Goal: Navigation & Orientation: Find specific page/section

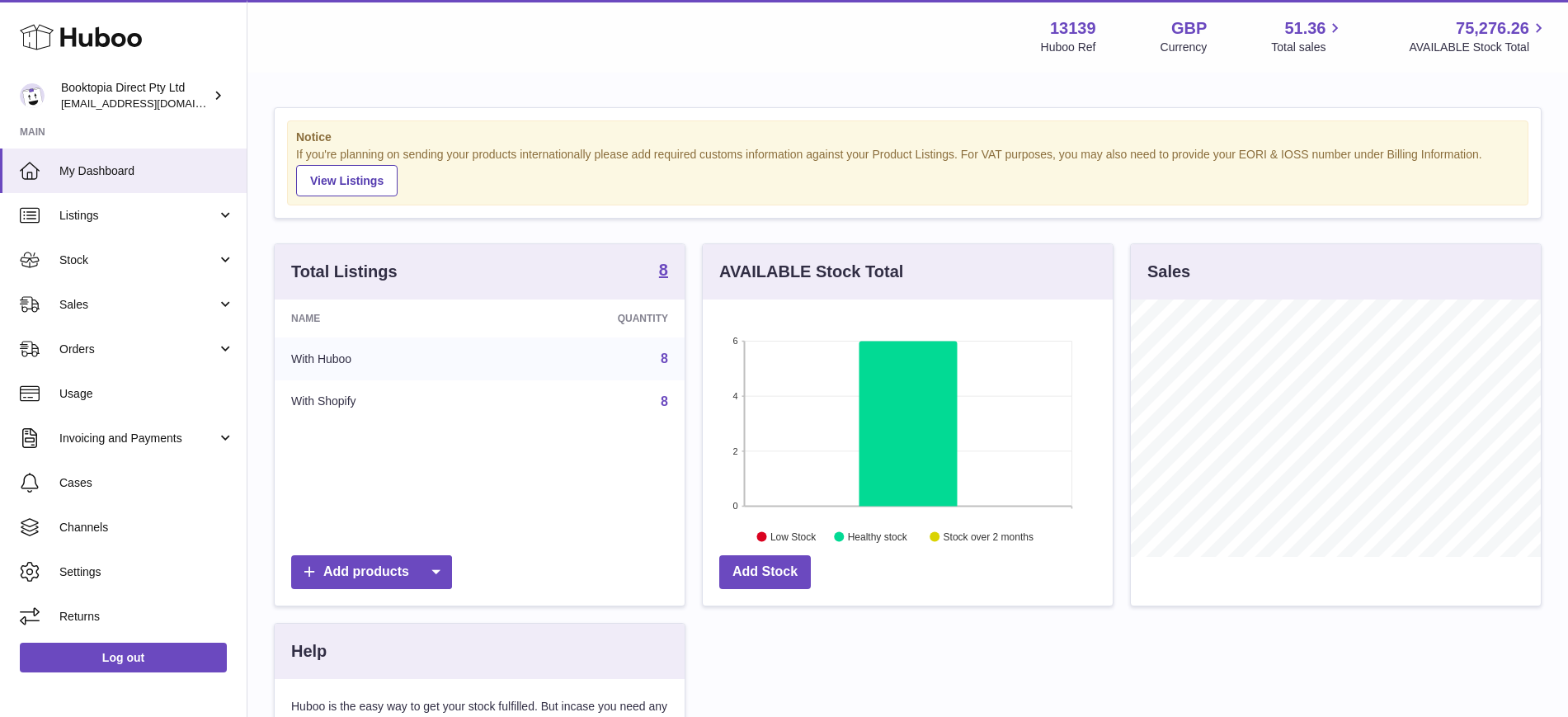
scroll to position [257, 410]
click at [69, 221] on span "Listings" at bounding box center [138, 216] width 157 height 16
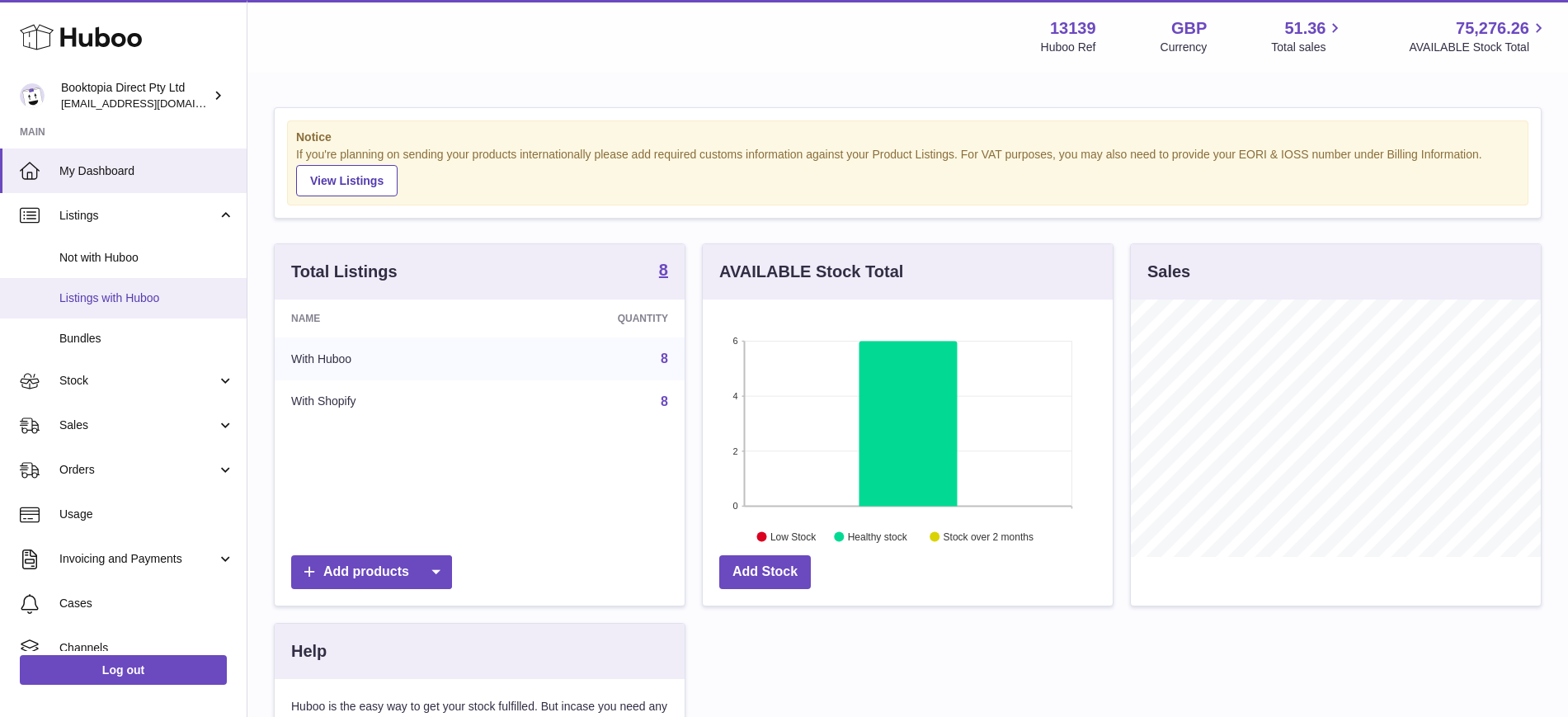
click at [87, 293] on span "Listings with Huboo" at bounding box center [146, 298] width 175 height 16
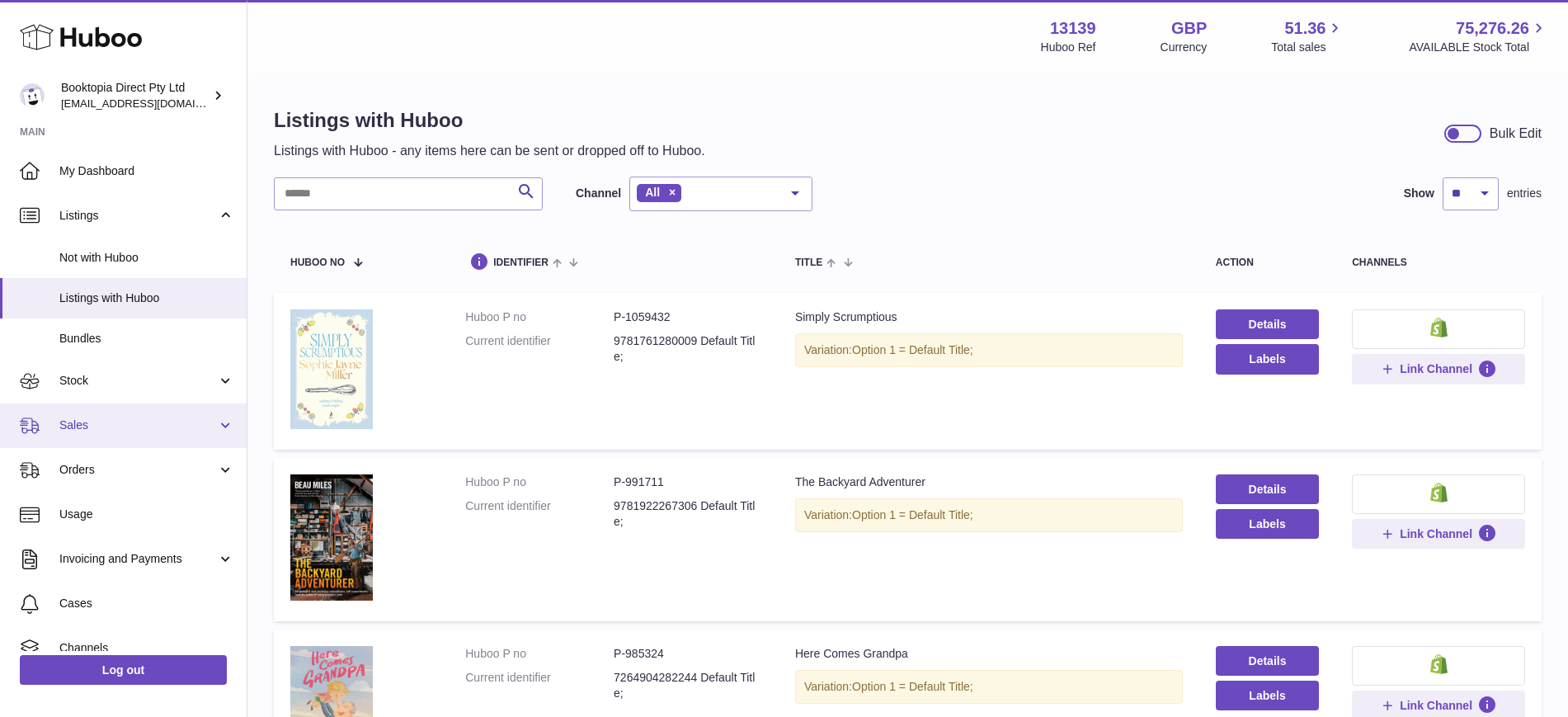
click at [105, 417] on span "Sales" at bounding box center [138, 424] width 157 height 16
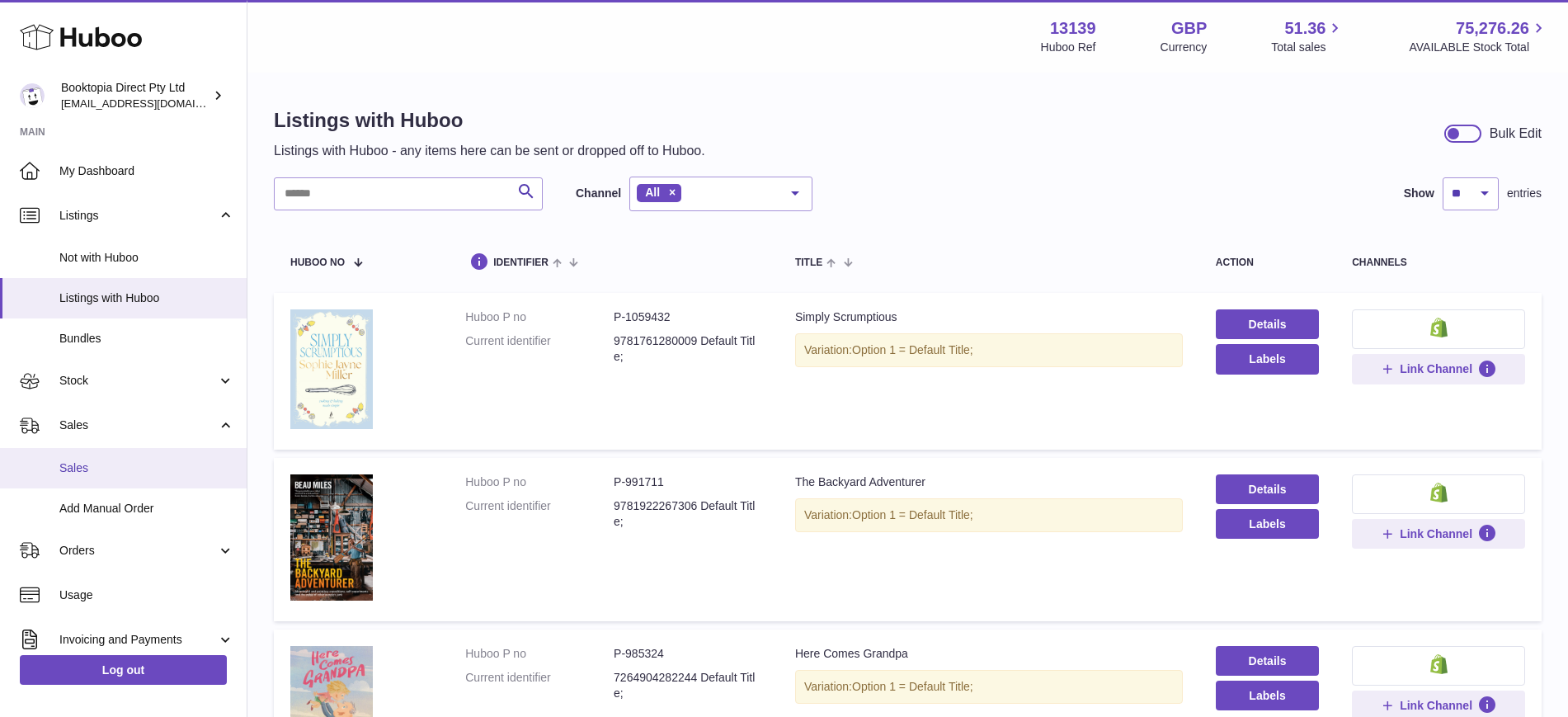
click at [125, 457] on link "Sales" at bounding box center [123, 468] width 247 height 41
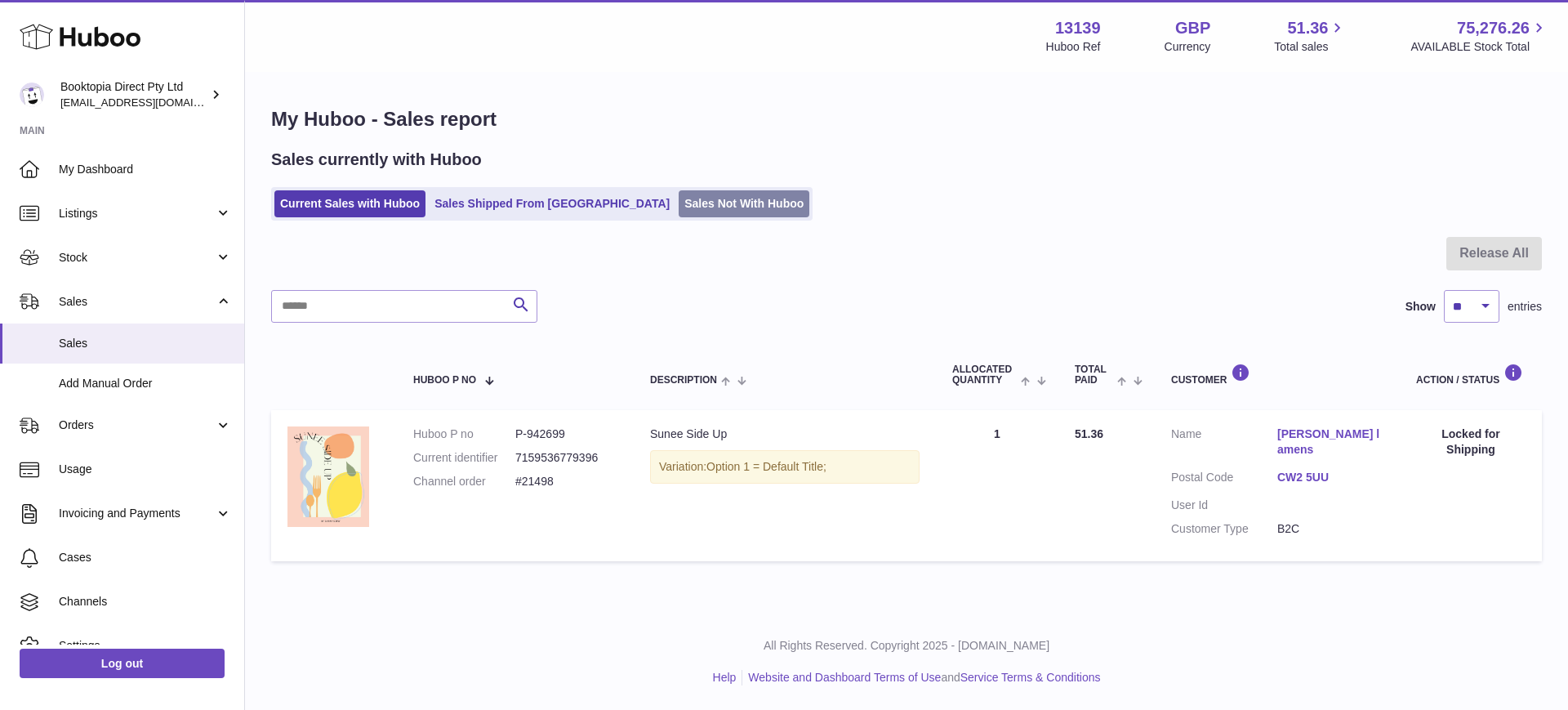
click at [678, 202] on link "Sales Not With Huboo" at bounding box center [743, 203] width 131 height 27
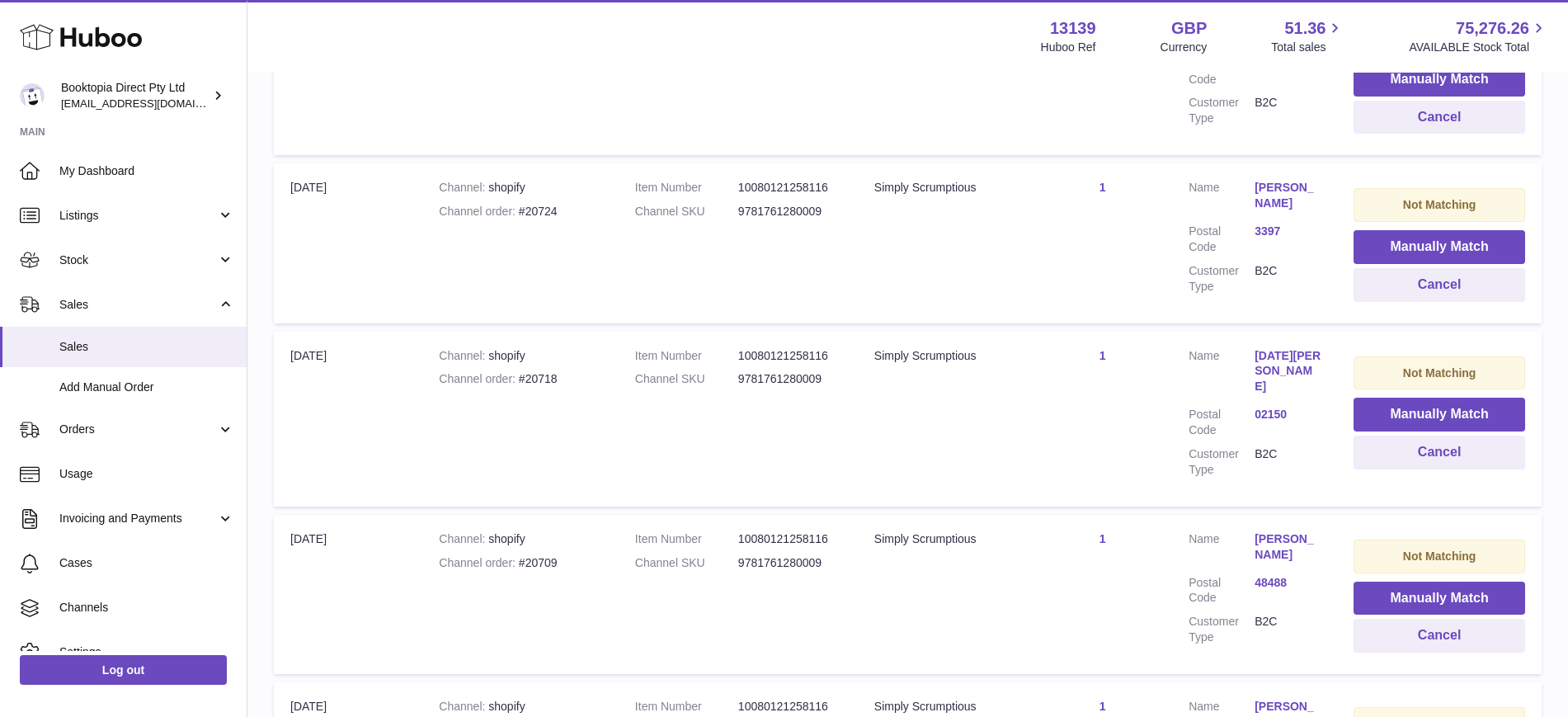
scroll to position [135, 0]
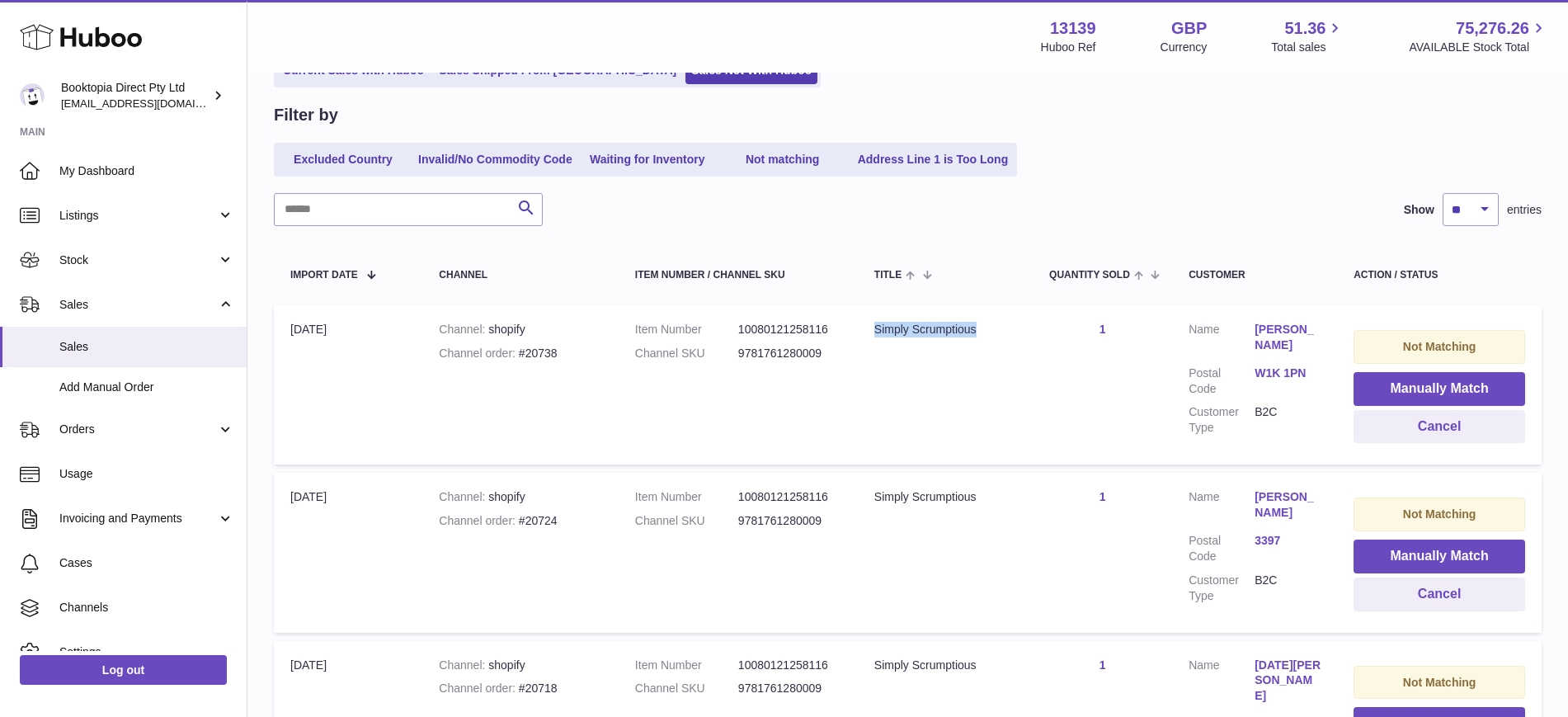
drag, startPoint x: 1005, startPoint y: 322, endPoint x: 867, endPoint y: 331, distance: 138.3
click at [867, 331] on td "Title Simply Scrumptious" at bounding box center [945, 385] width 175 height 159
copy div "Simply Scrumptious"
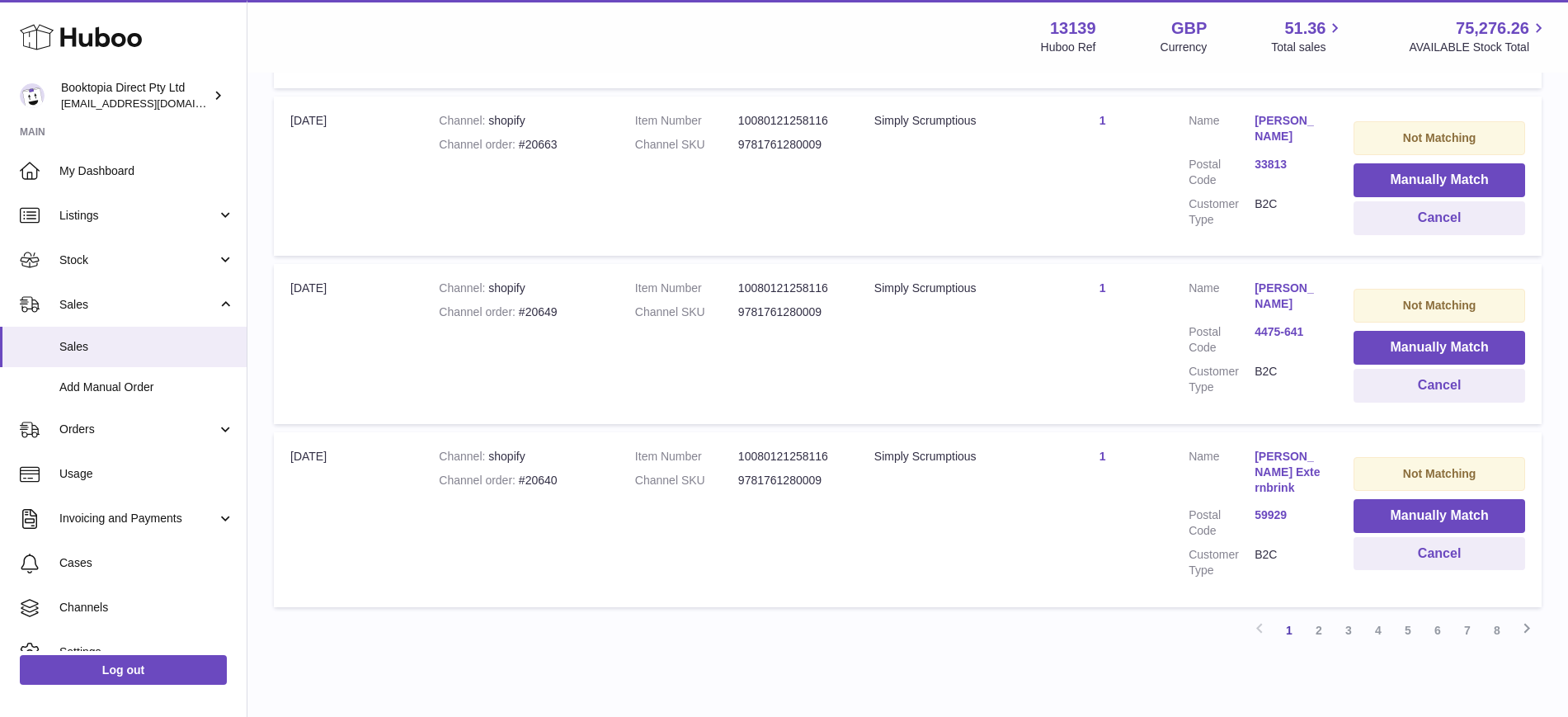
scroll to position [1579, 0]
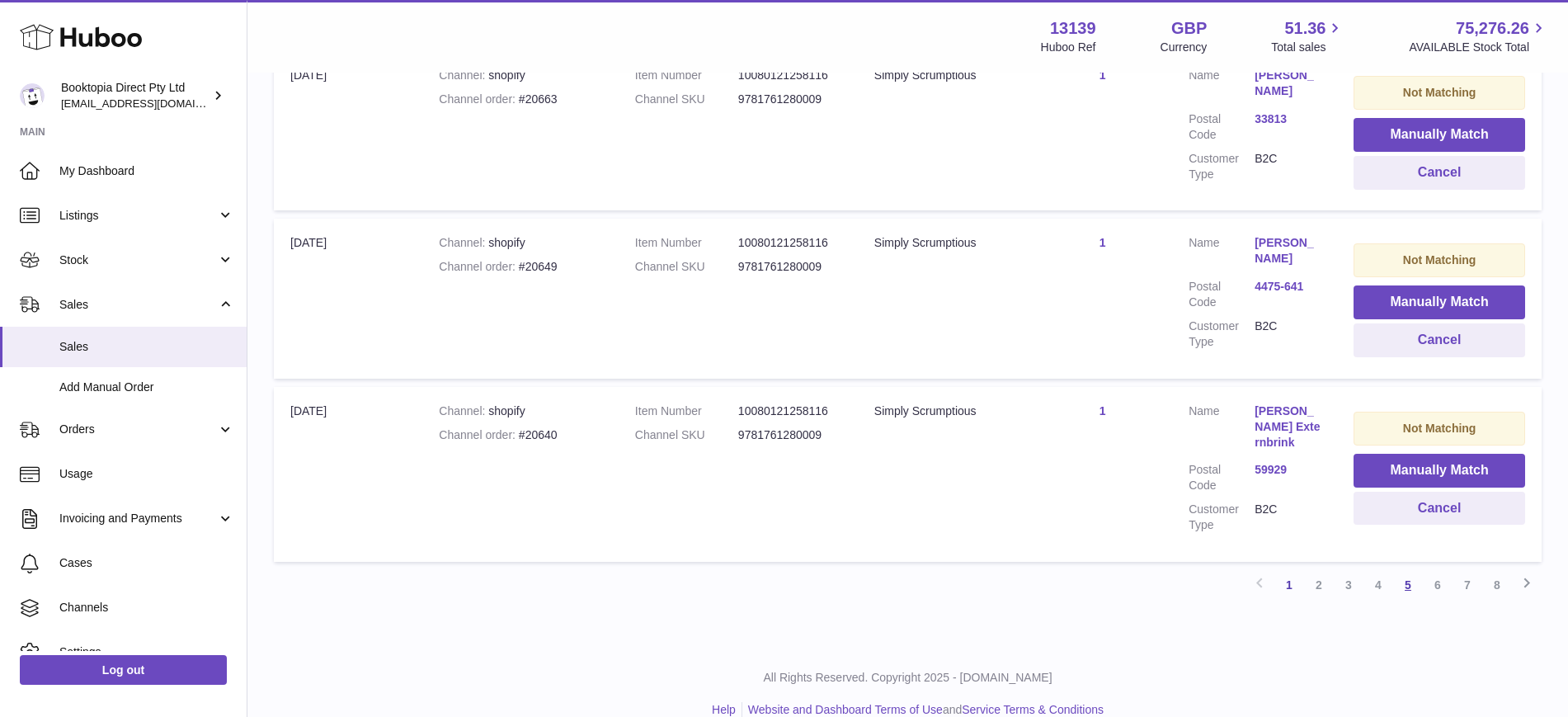
click at [1401, 570] on link "5" at bounding box center [1407, 584] width 30 height 30
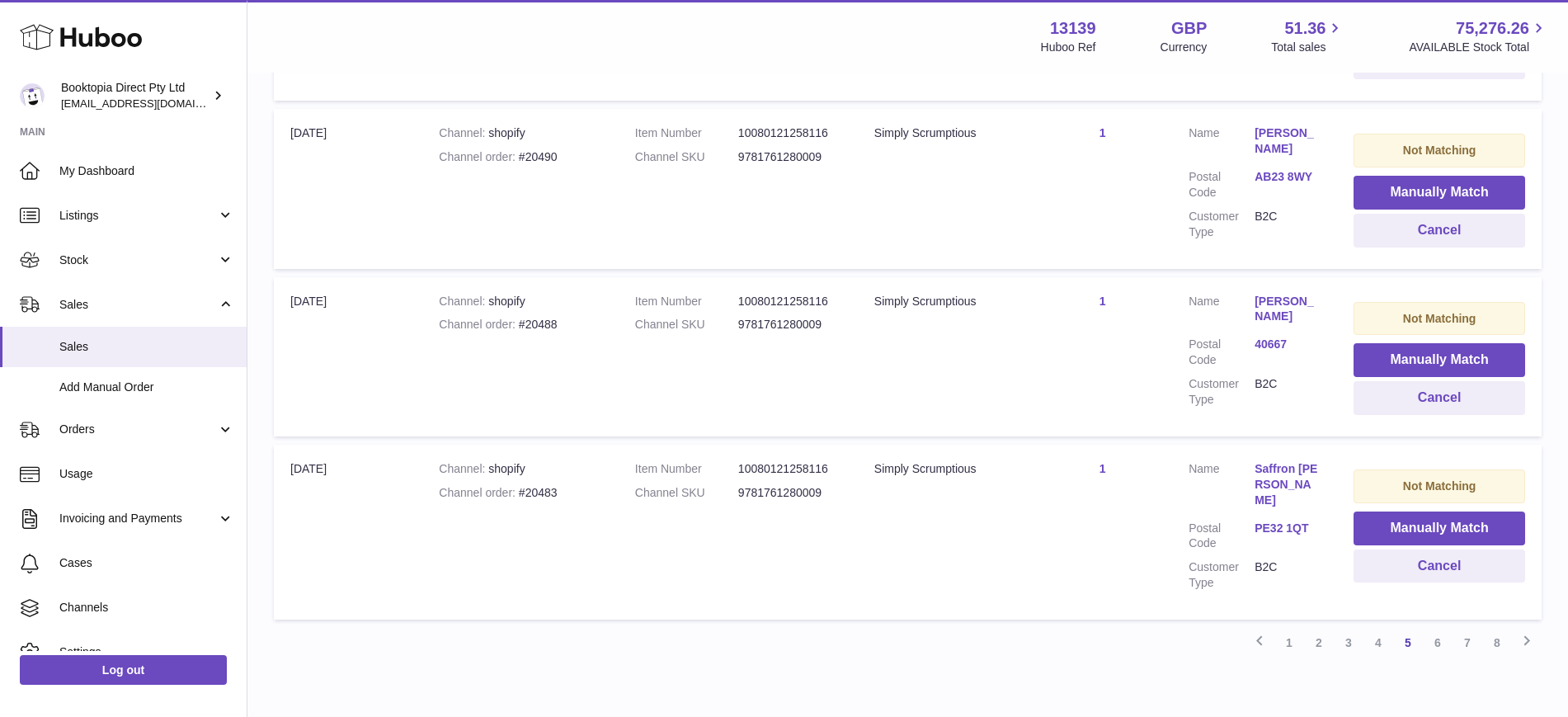
scroll to position [1563, 0]
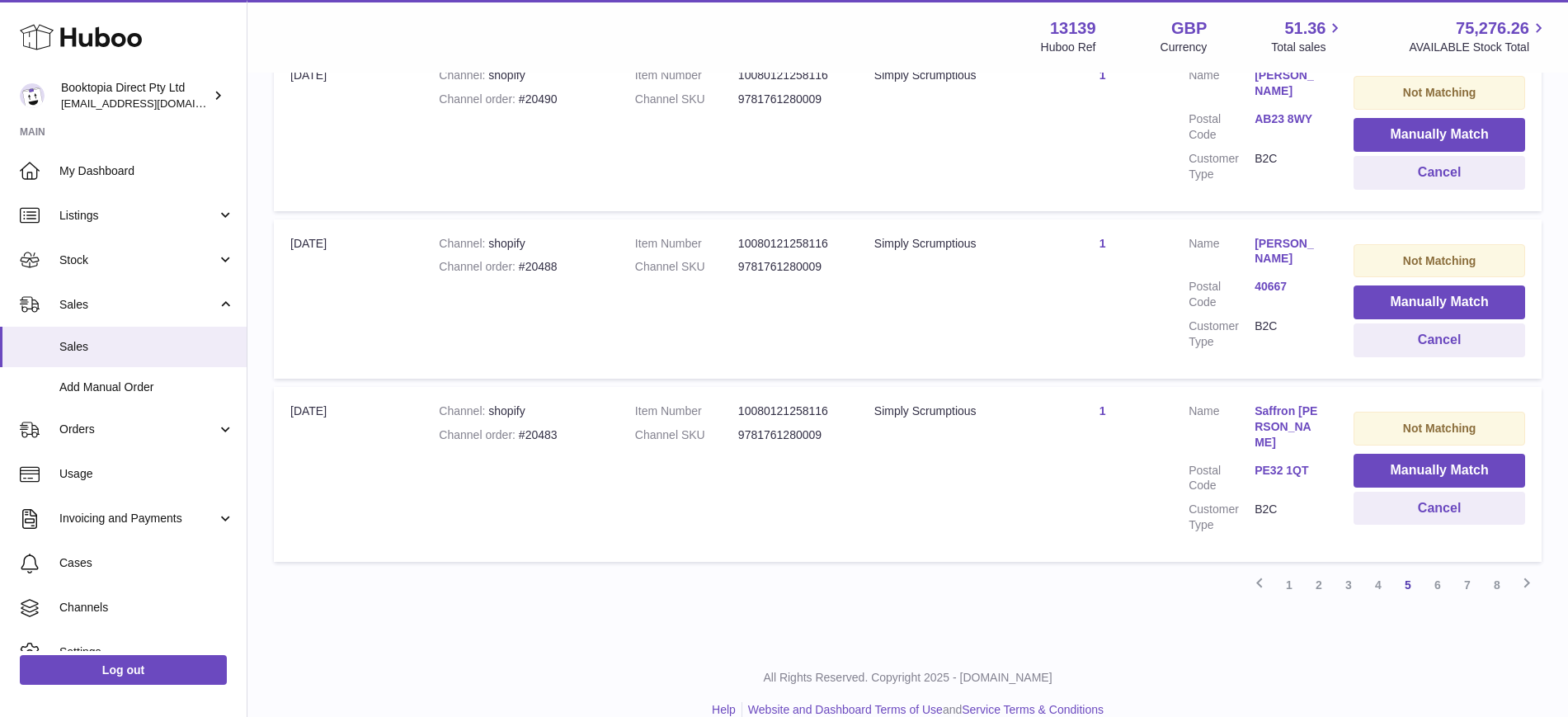
click at [1497, 570] on link "8" at bounding box center [1497, 584] width 30 height 30
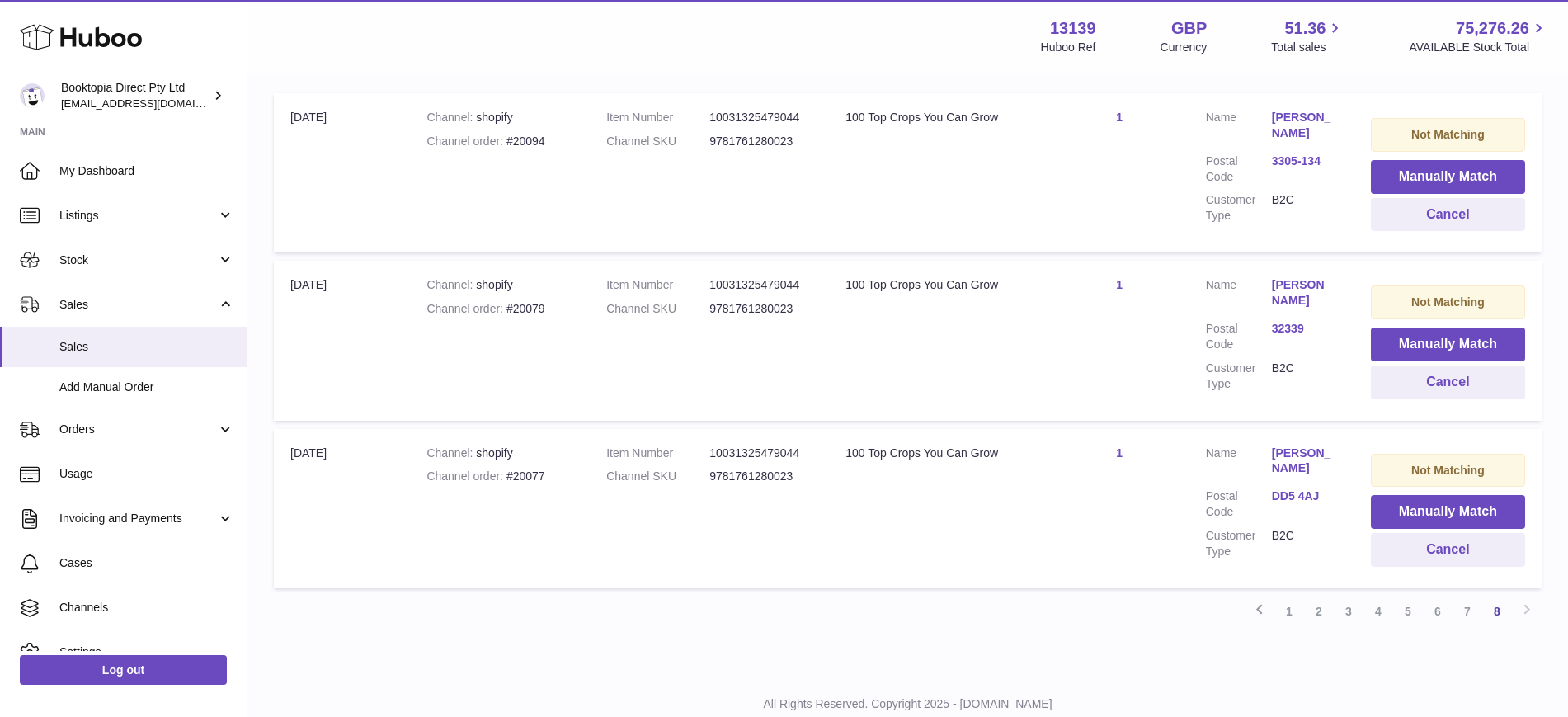
scroll to position [399, 0]
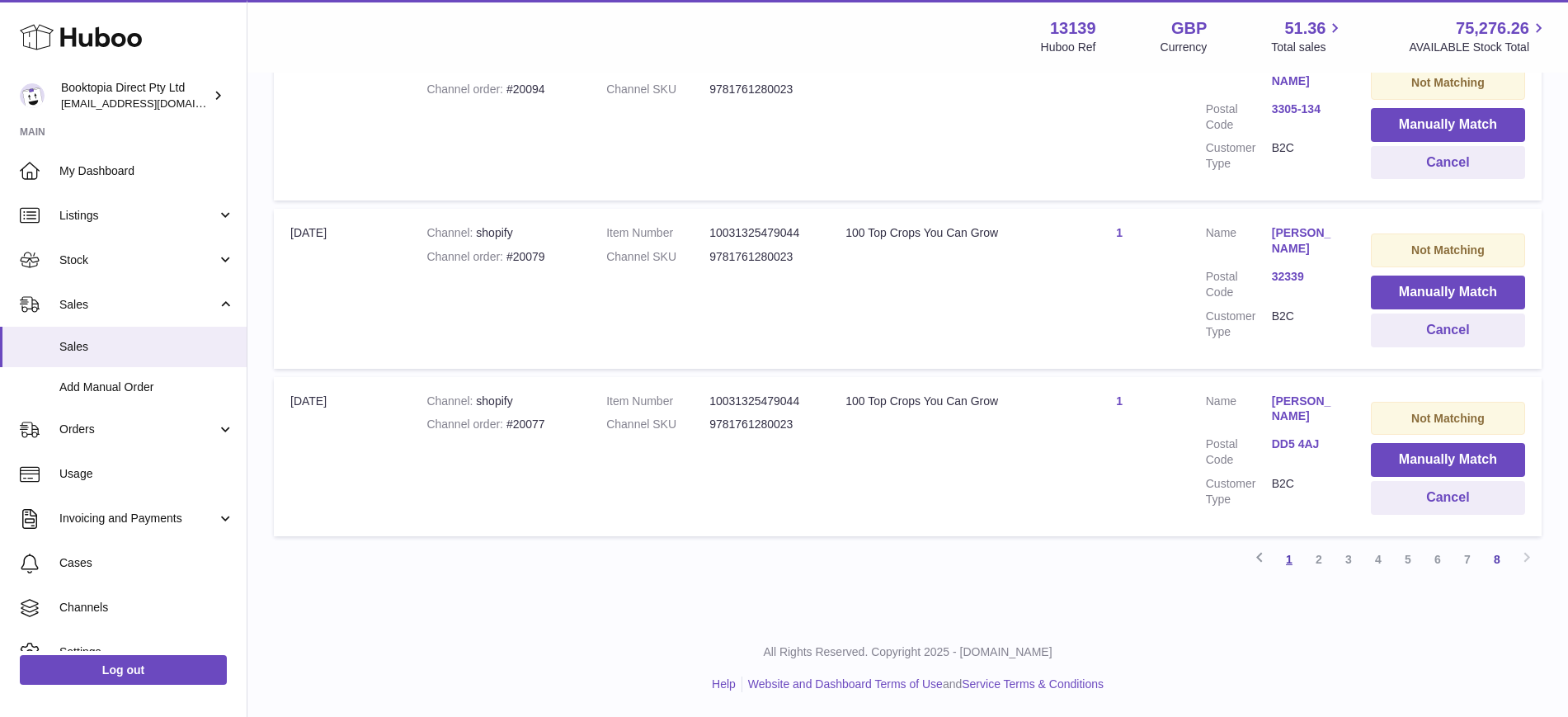
click at [1288, 560] on link "1" at bounding box center [1289, 559] width 30 height 30
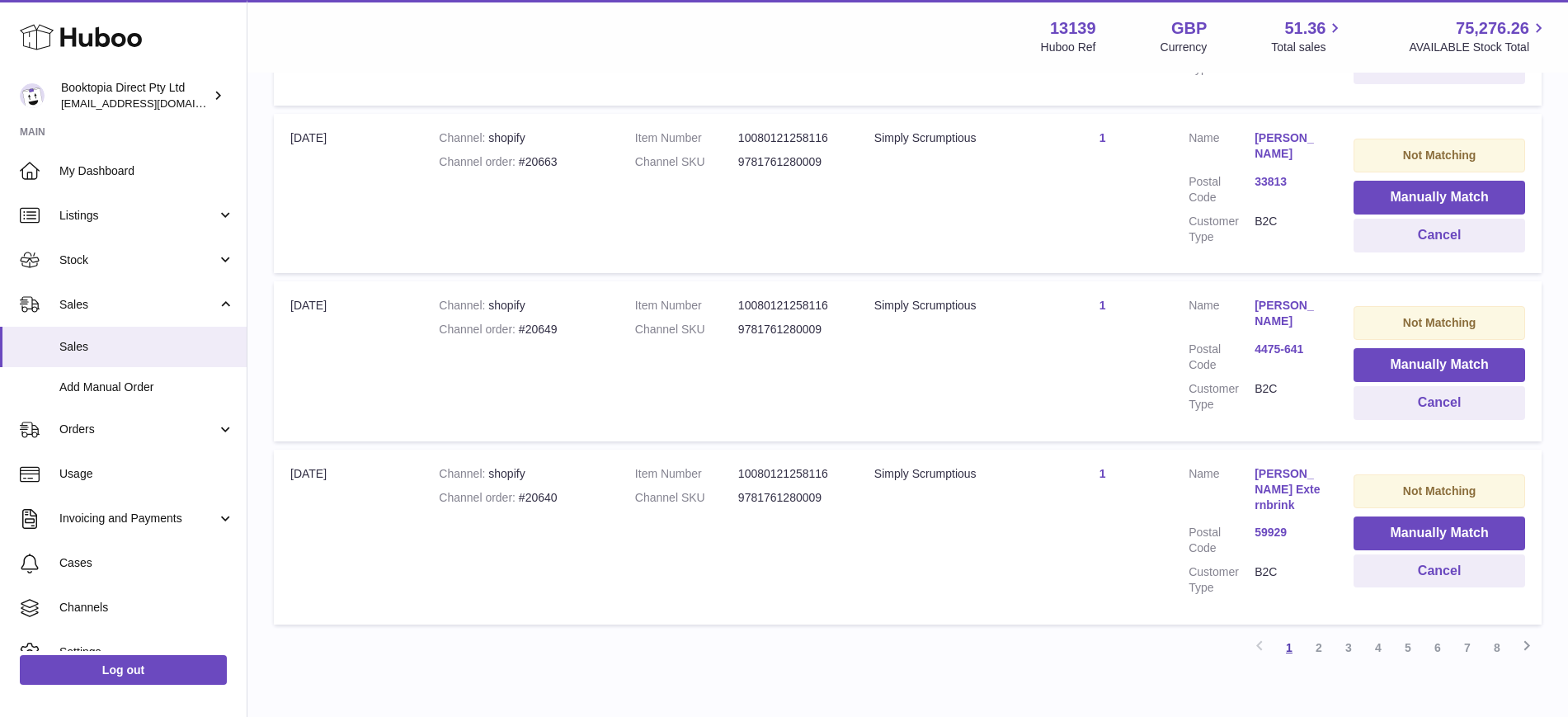
scroll to position [1579, 0]
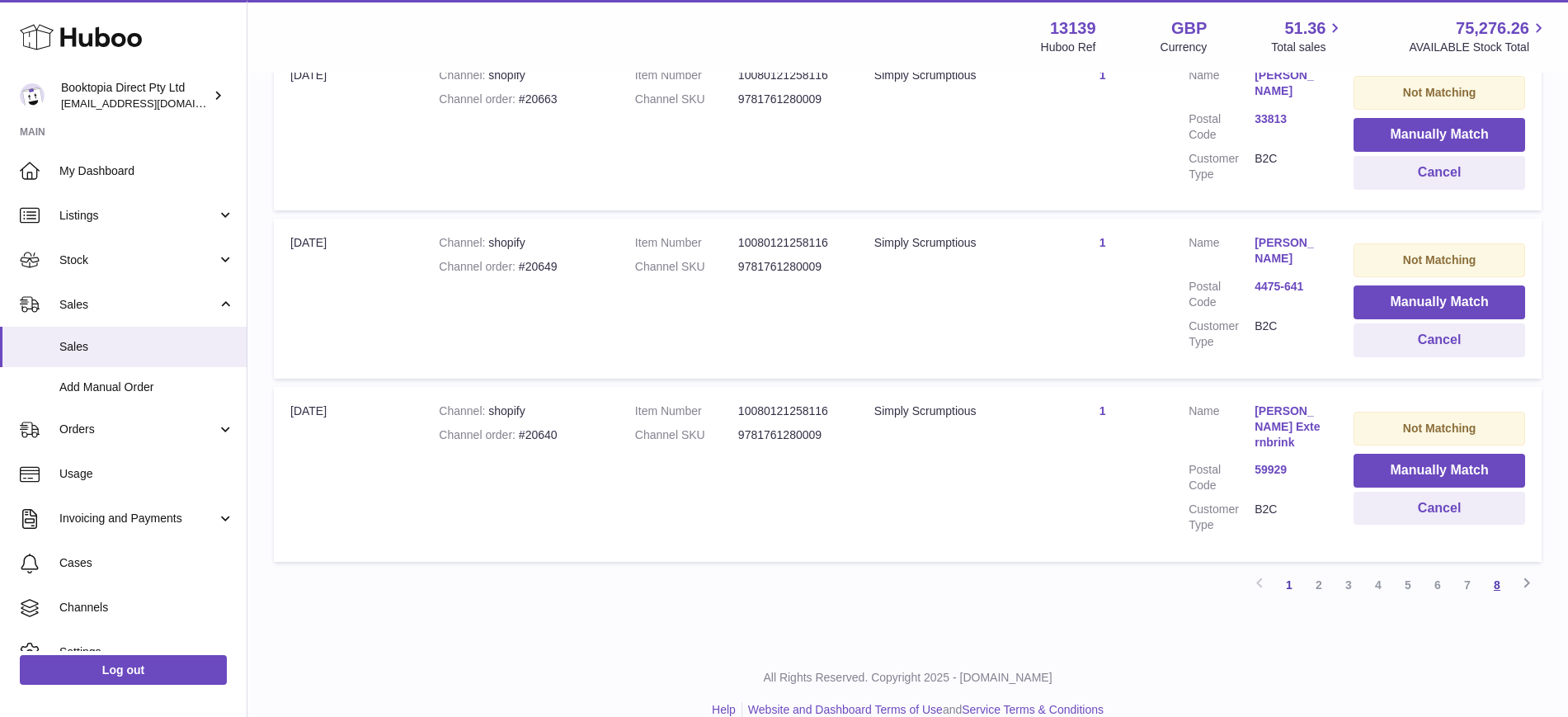
click at [1494, 570] on link "8" at bounding box center [1497, 584] width 30 height 30
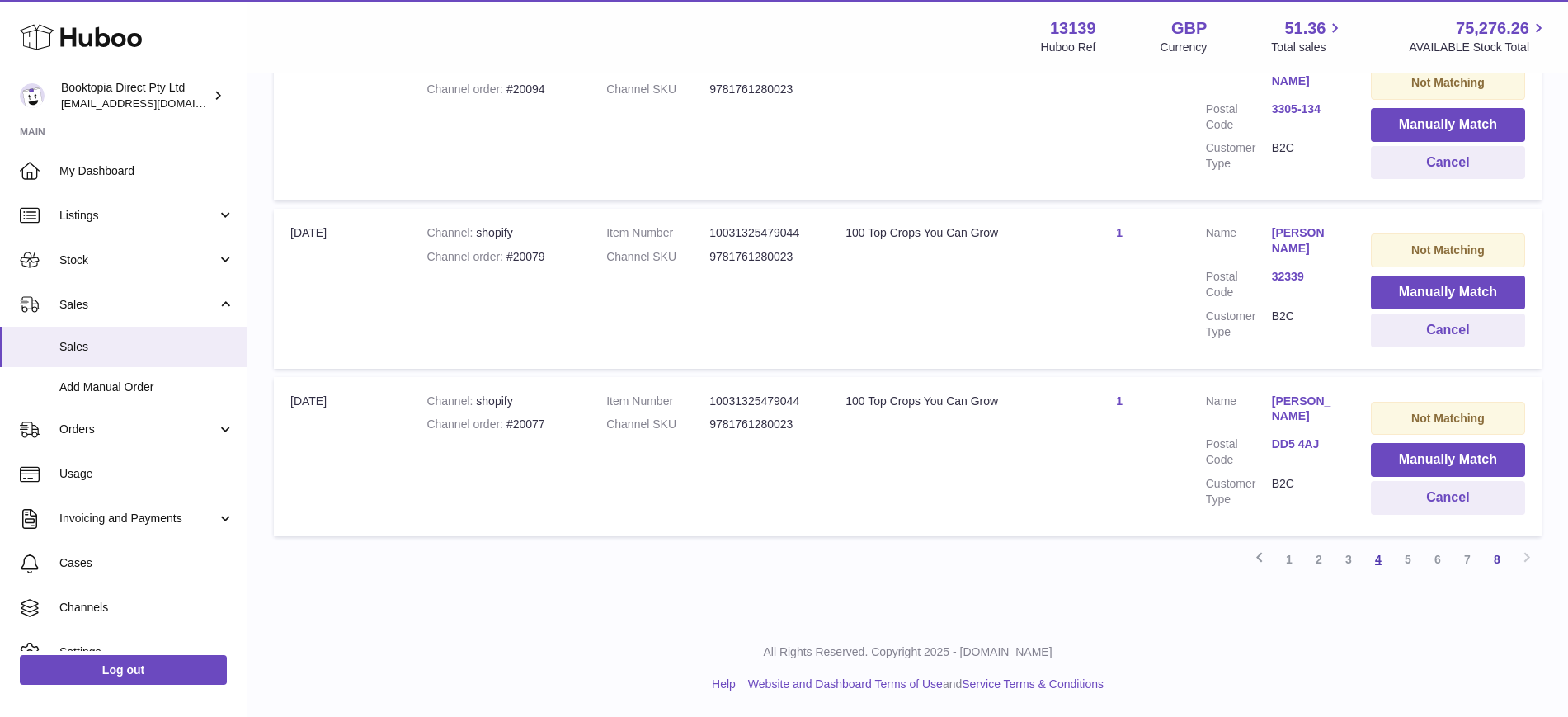
click at [1384, 563] on link "4" at bounding box center [1378, 559] width 30 height 30
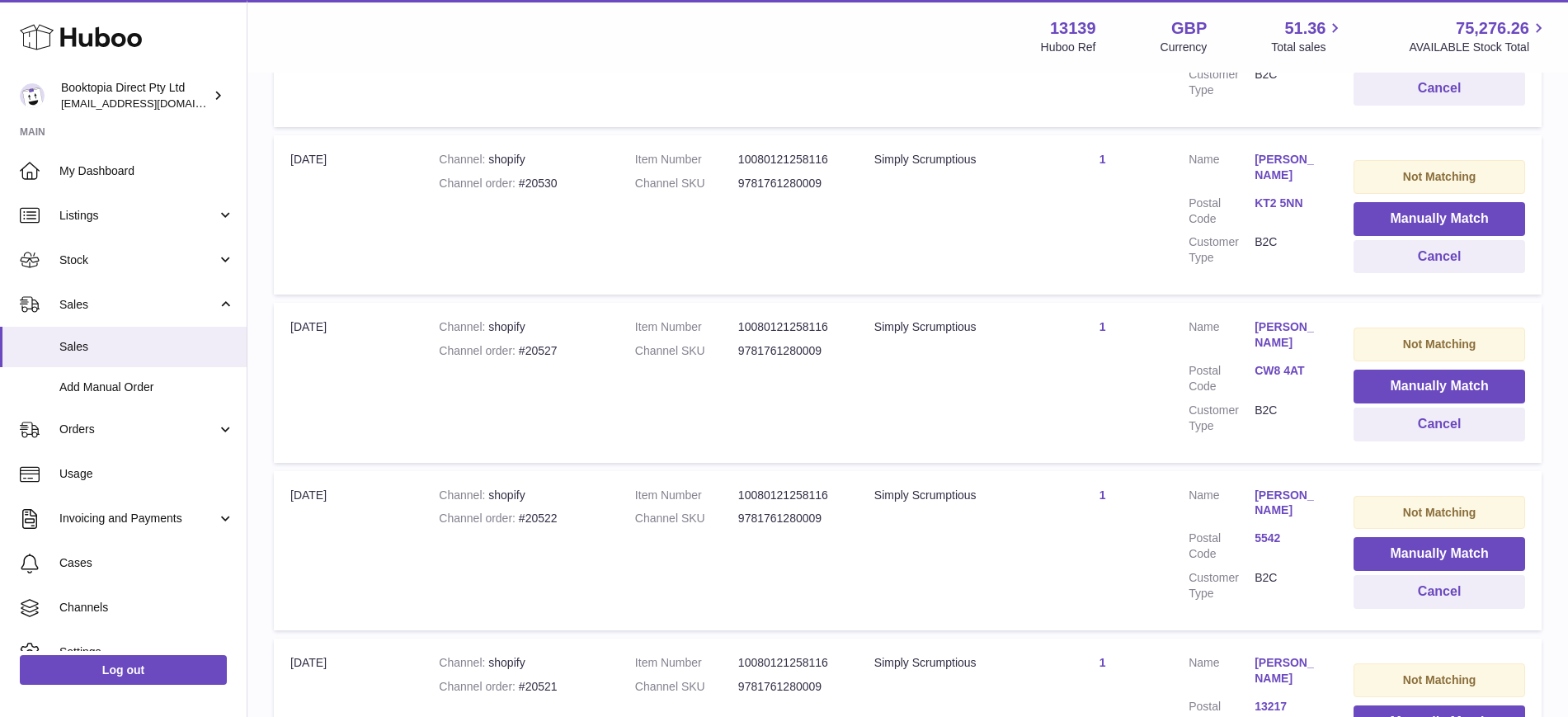
scroll to position [1588, 0]
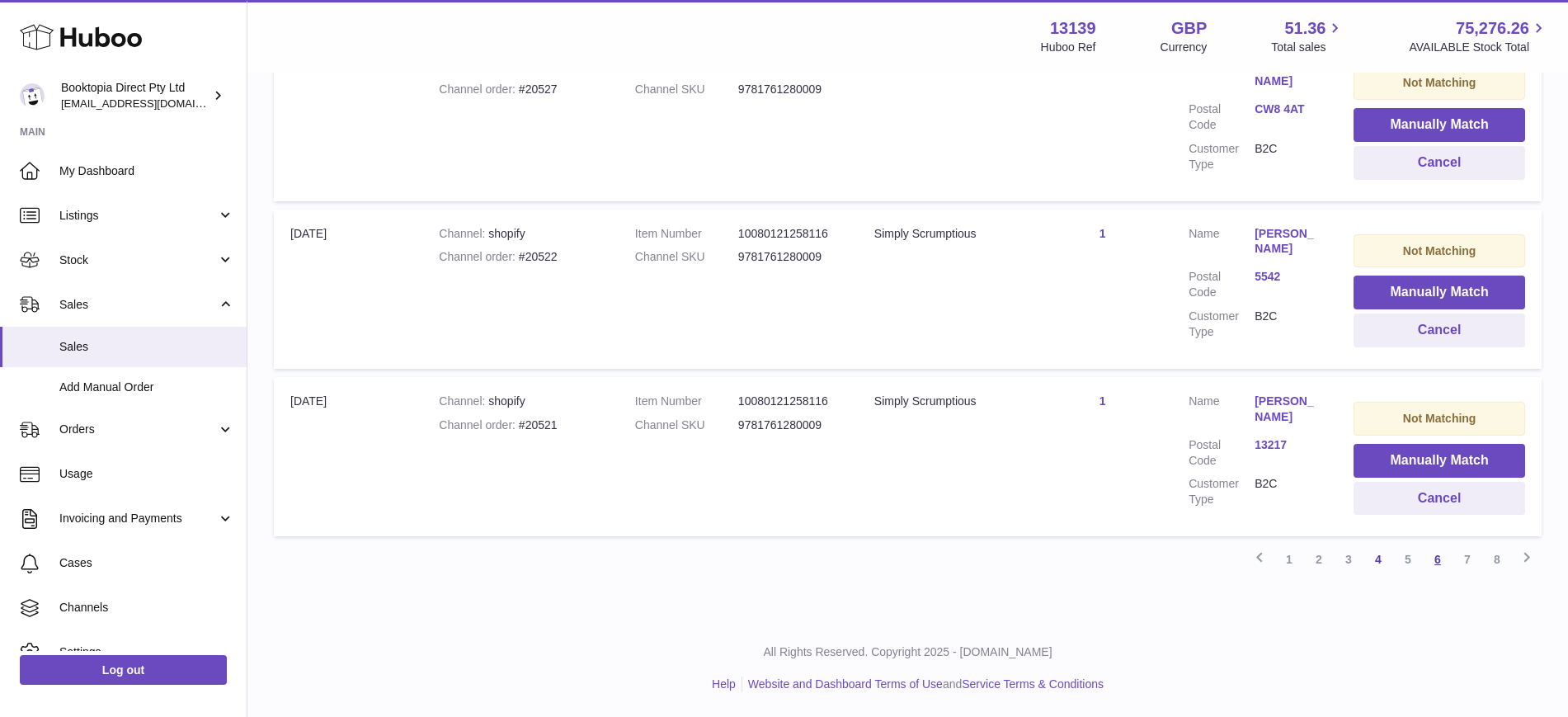
click at [1442, 558] on link "6" at bounding box center [1437, 559] width 30 height 30
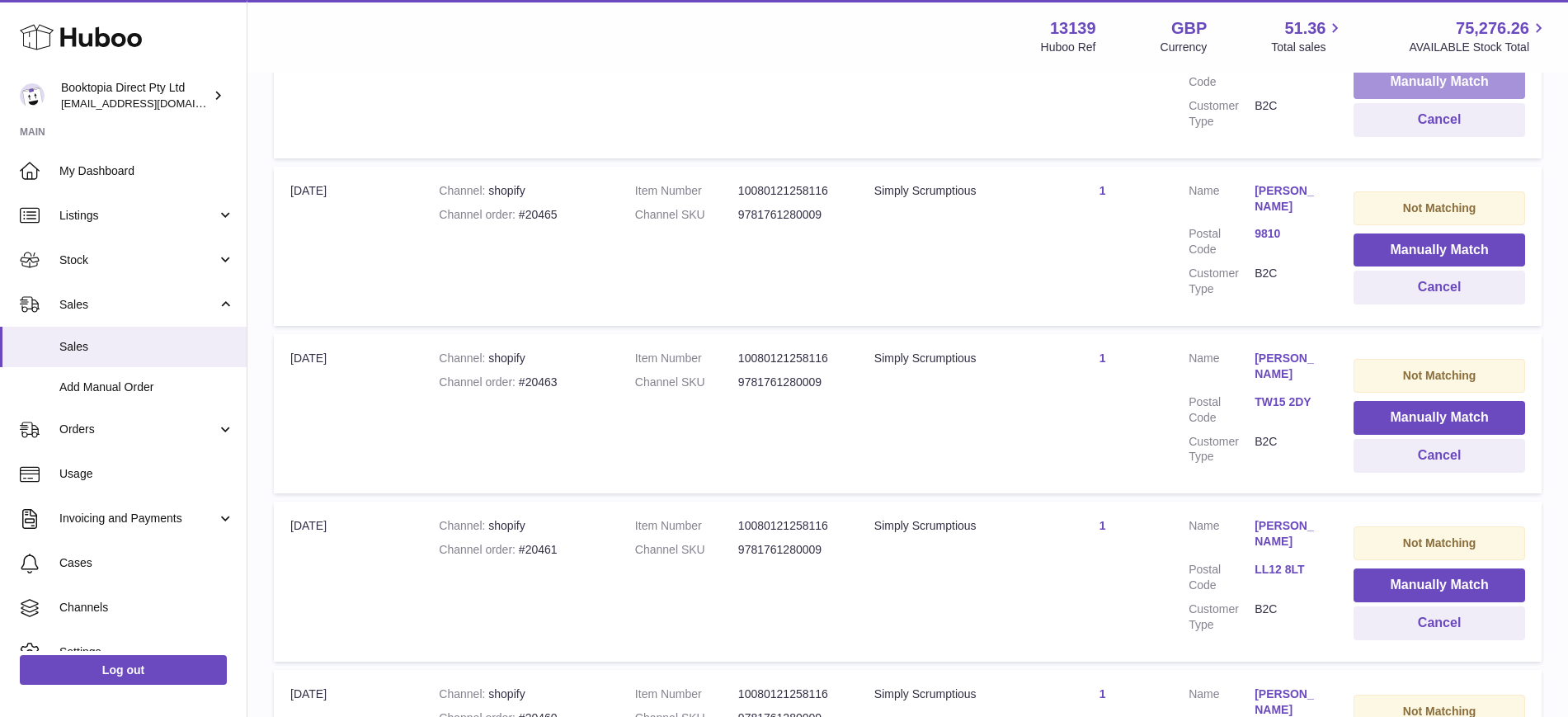
scroll to position [1573, 0]
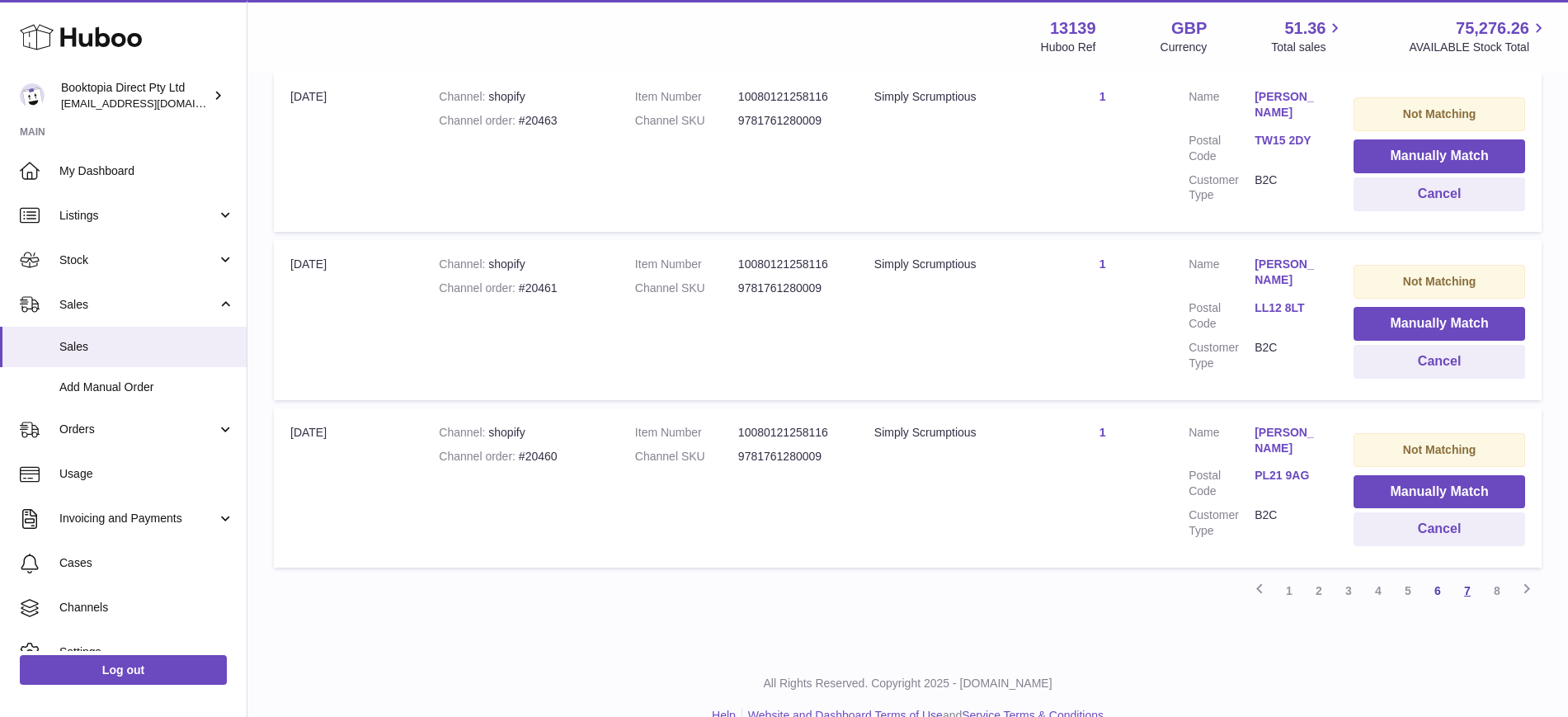
click at [1461, 576] on link "7" at bounding box center [1467, 590] width 30 height 30
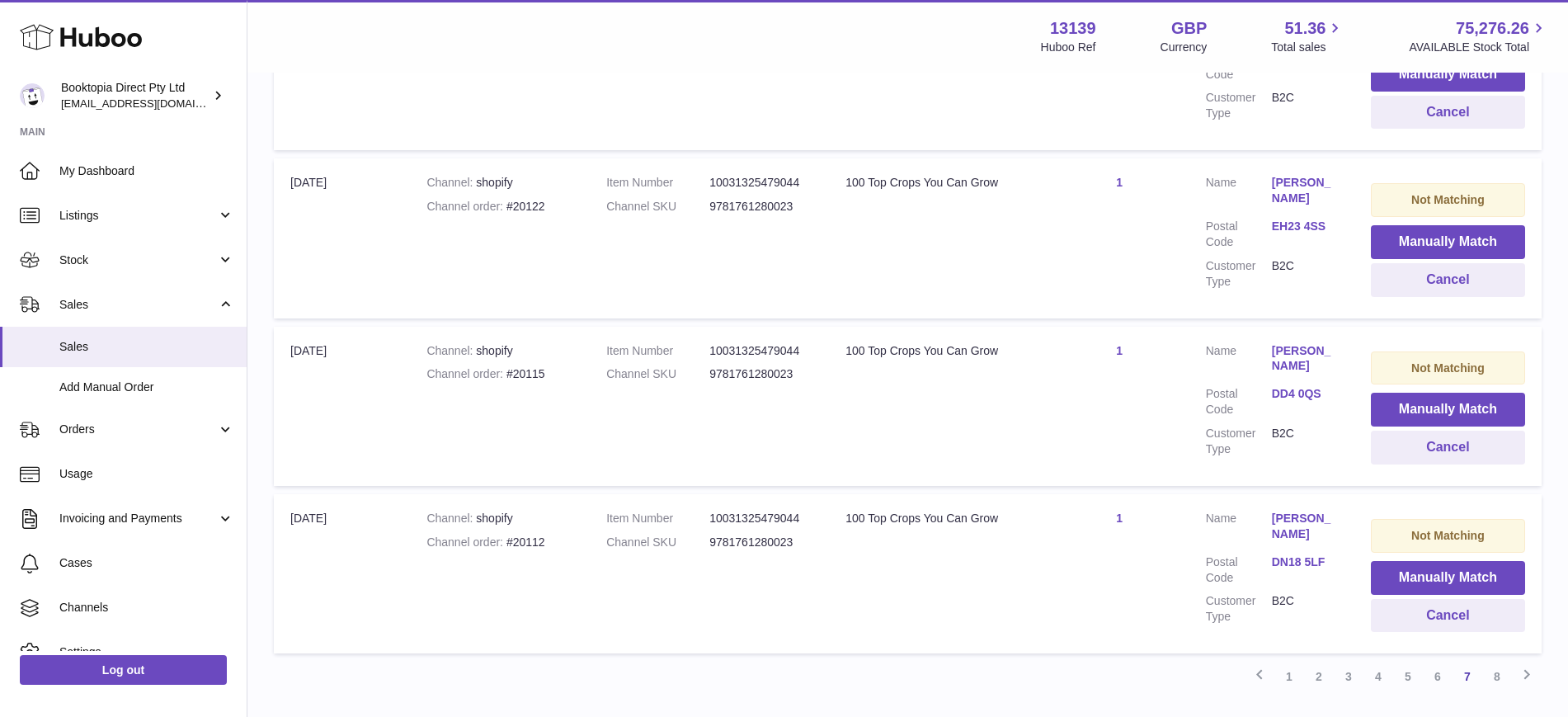
scroll to position [1573, 0]
